Goal: Navigation & Orientation: Go to known website

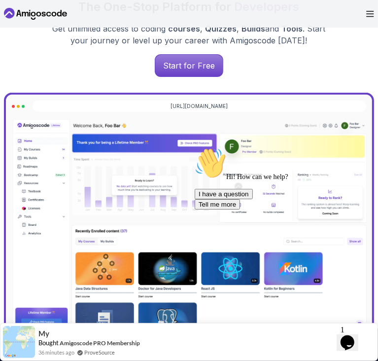
scroll to position [148, 0]
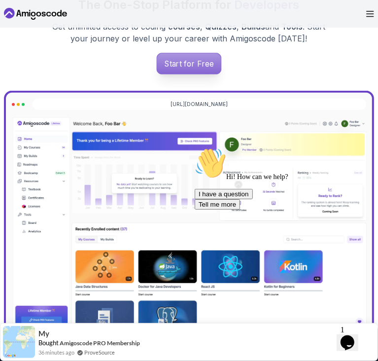
click at [180, 74] on p "Start for Free" at bounding box center [189, 63] width 64 height 21
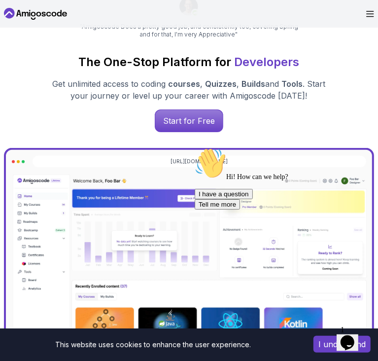
scroll to position [148, 0]
